Goal: Task Accomplishment & Management: Manage account settings

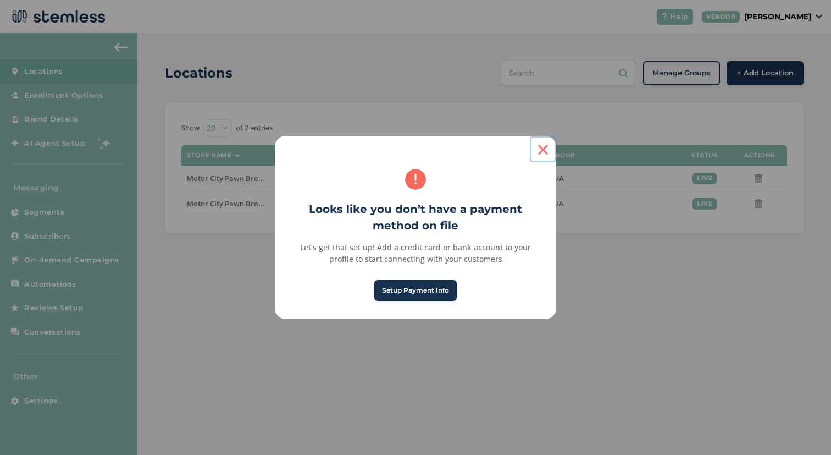
click at [540, 155] on button "×" at bounding box center [543, 149] width 26 height 26
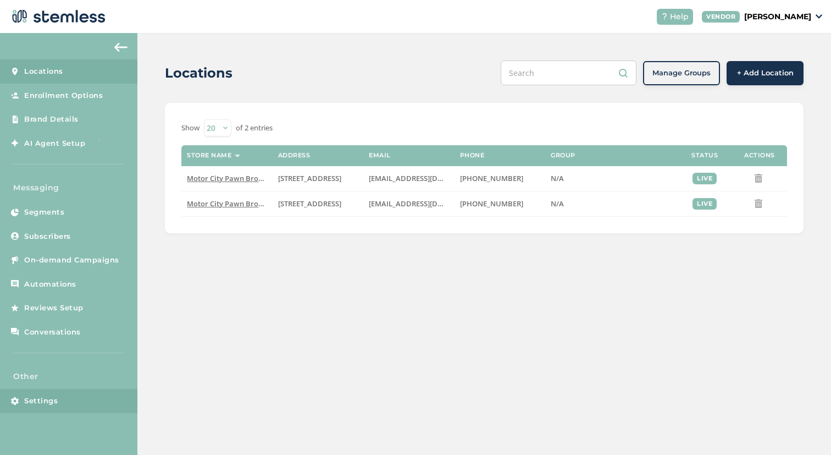
click at [36, 407] on link "Settings" at bounding box center [68, 401] width 137 height 24
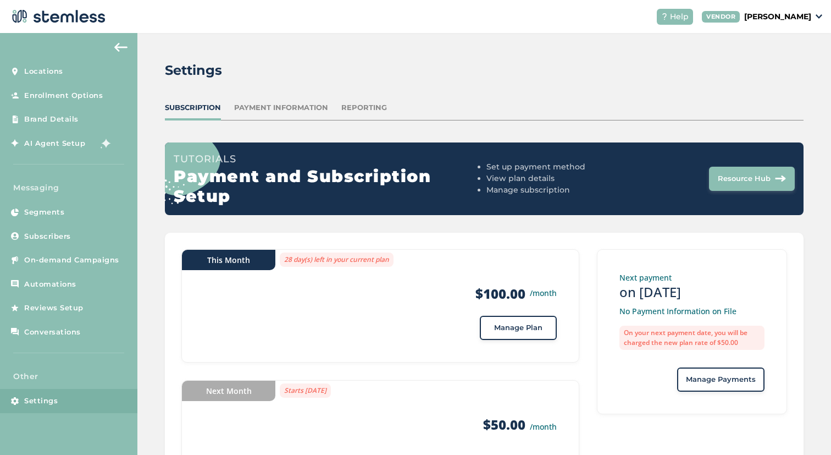
drag, startPoint x: 306, startPoint y: 110, endPoint x: 337, endPoint y: 109, distance: 31.3
click at [307, 109] on div "Payment Information" at bounding box center [281, 107] width 94 height 11
click at [380, 111] on div "Reporting" at bounding box center [364, 107] width 46 height 11
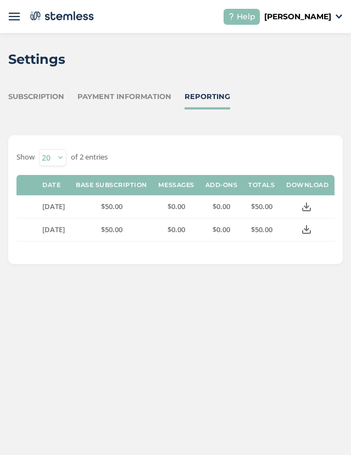
click at [19, 12] on img at bounding box center [14, 16] width 11 height 11
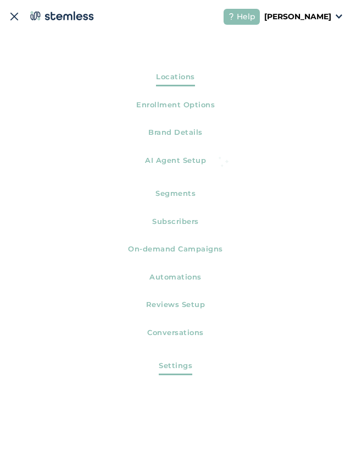
click at [190, 81] on span "Locations" at bounding box center [175, 78] width 39 height 15
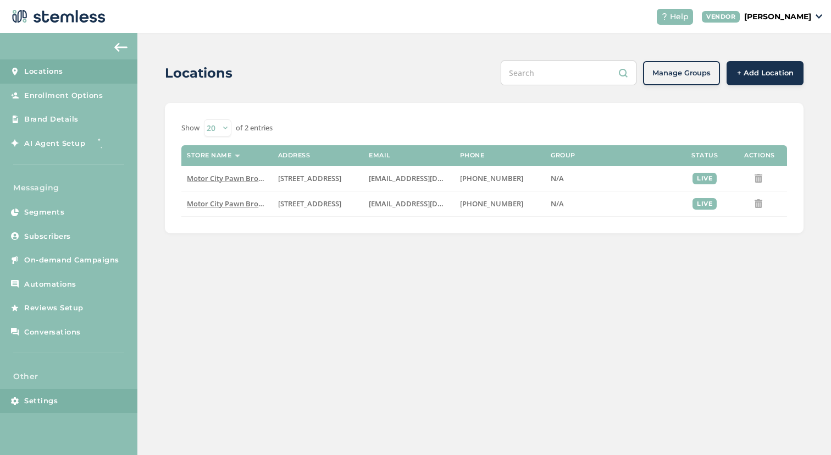
click at [41, 393] on link "Settings" at bounding box center [68, 401] width 137 height 24
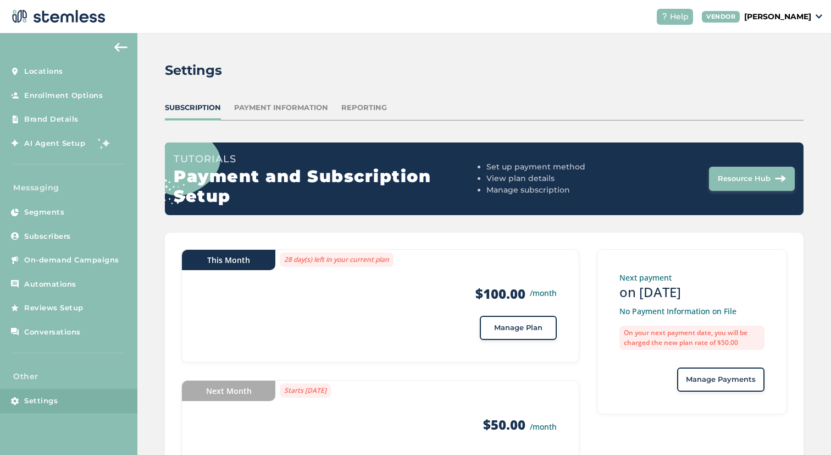
scroll to position [58, 0]
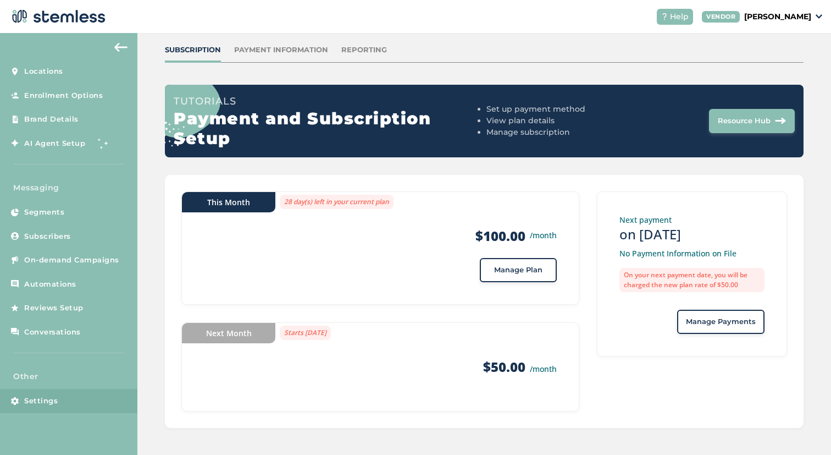
click at [260, 52] on div "Payment Information" at bounding box center [281, 50] width 94 height 11
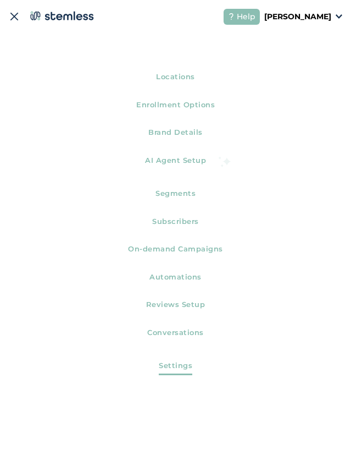
click at [20, 14] on header "Help VENDOR Mark Aubrey" at bounding box center [175, 16] width 351 height 33
click at [16, 15] on img at bounding box center [14, 16] width 11 height 11
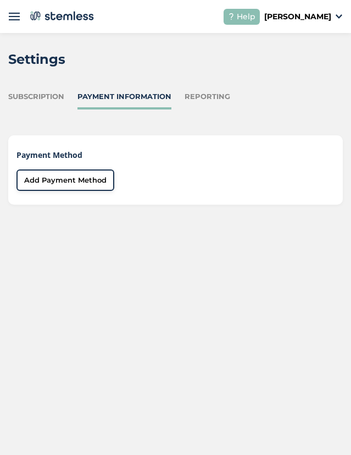
click at [45, 95] on div "Subscription" at bounding box center [36, 96] width 56 height 11
